Goal: Task Accomplishment & Management: Complete application form

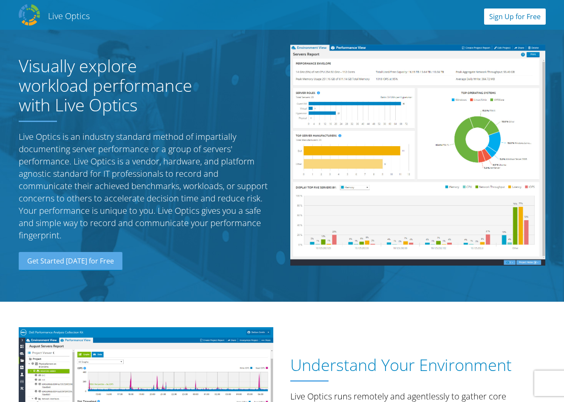
click at [512, 17] on link "Sign Up for Free" at bounding box center [515, 17] width 62 height 16
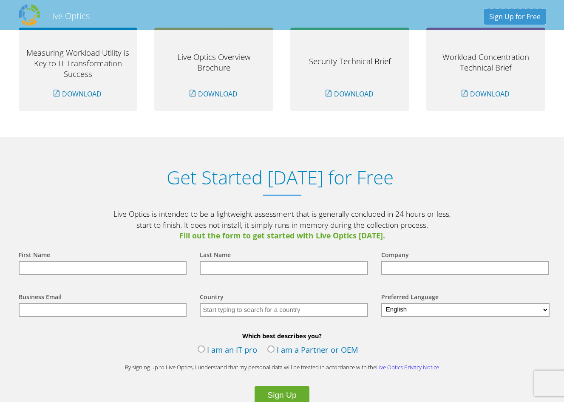
scroll to position [887, 0]
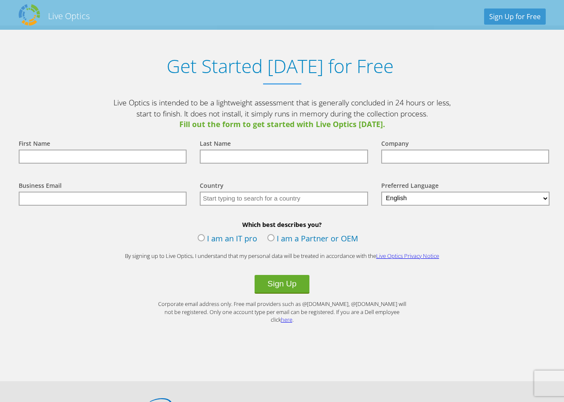
click at [44, 155] on input "text" at bounding box center [103, 157] width 168 height 14
type input "Iain"
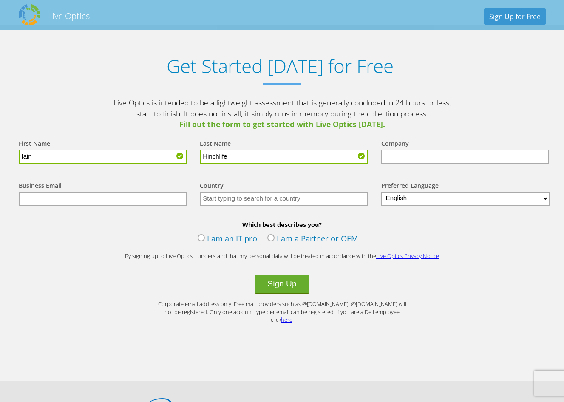
click at [251, 156] on input "Hinchlife" at bounding box center [284, 157] width 168 height 14
drag, startPoint x: 244, startPoint y: 155, endPoint x: 179, endPoint y: 155, distance: 65.5
click at [179, 155] on form "First Name Iain Last Name Hinchlife Company Business Email Country Select Andor…" at bounding box center [282, 227] width 544 height 194
type input "Hinchliffe"
type input "Turbine Surface Technologies Limited"
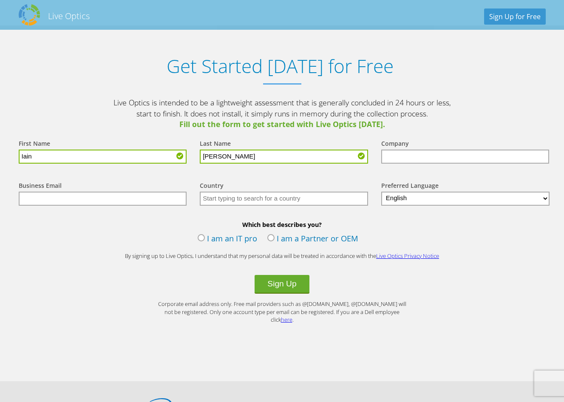
type input "ihinchliffe@tst-ltd.com"
type input "[GEOGRAPHIC_DATA]"
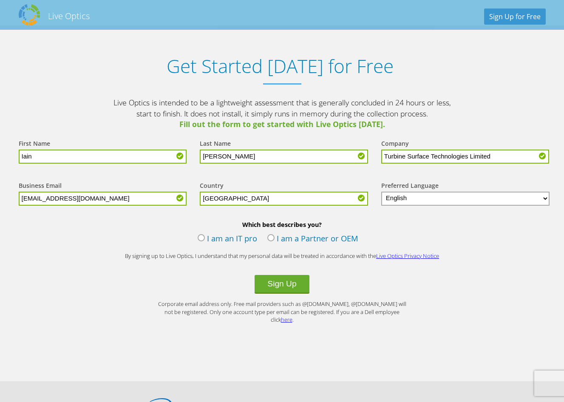
type input "Hinchliffe"
click at [201, 238] on label "I am an IT pro" at bounding box center [228, 239] width 60 height 13
click at [0, 0] on input "I am an IT pro" at bounding box center [0, 0] width 0 height 0
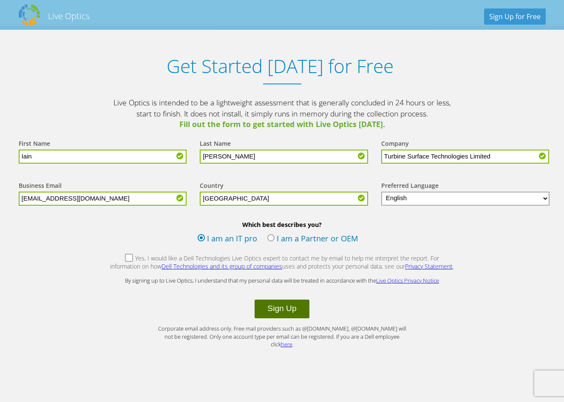
click at [284, 310] on button "Sign Up" at bounding box center [282, 309] width 54 height 19
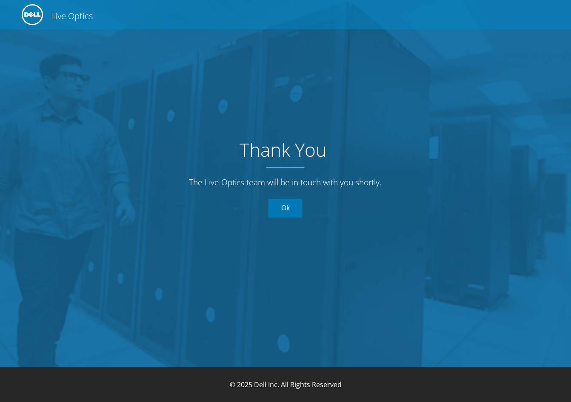
click at [299, 202] on link "Ok" at bounding box center [285, 208] width 34 height 19
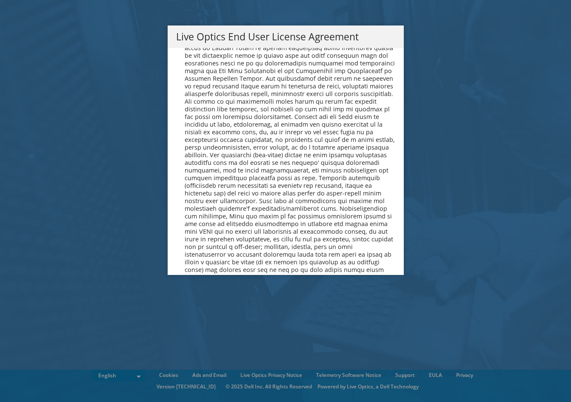
scroll to position [3216, 0]
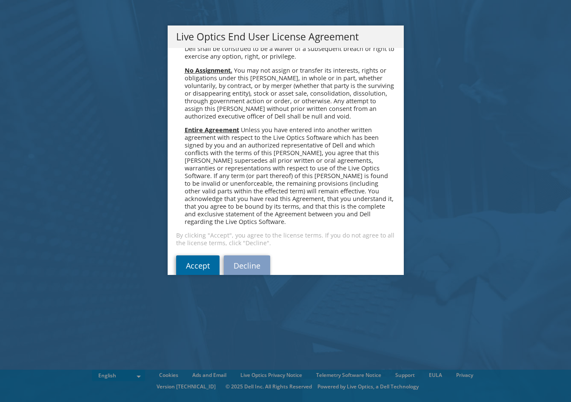
click at [191, 256] on link "Accept" at bounding box center [197, 266] width 43 height 20
